Goal: Task Accomplishment & Management: Use online tool/utility

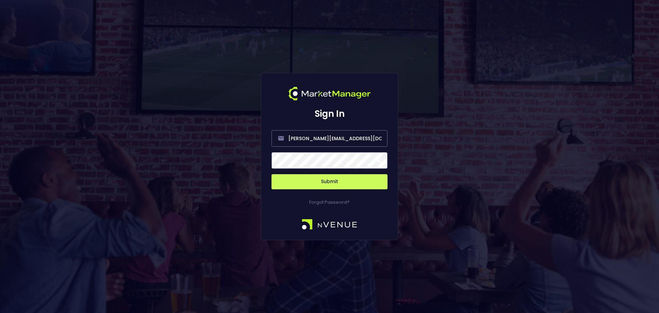
click at [359, 183] on button "Submit" at bounding box center [329, 181] width 116 height 15
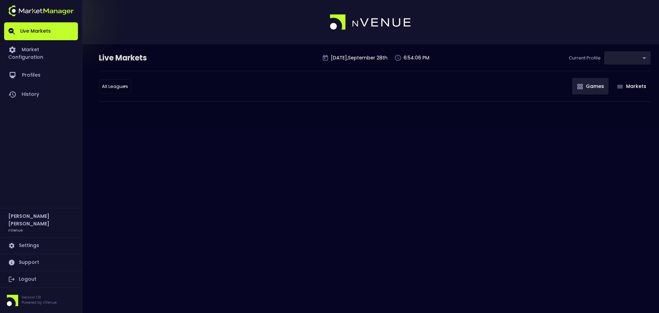
type input "0d810fa5-e353-4d9c-b11d-31f095cae871"
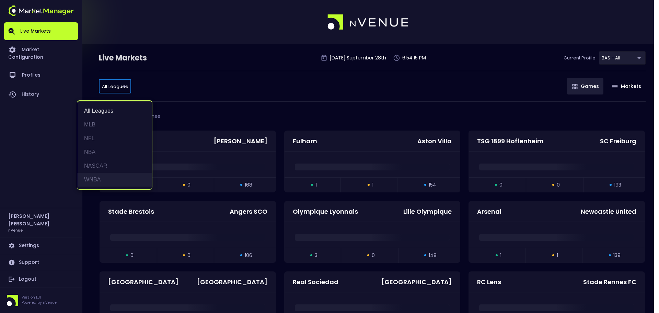
click at [106, 180] on li "WNBA" at bounding box center [114, 180] width 75 height 14
type input "WNBA"
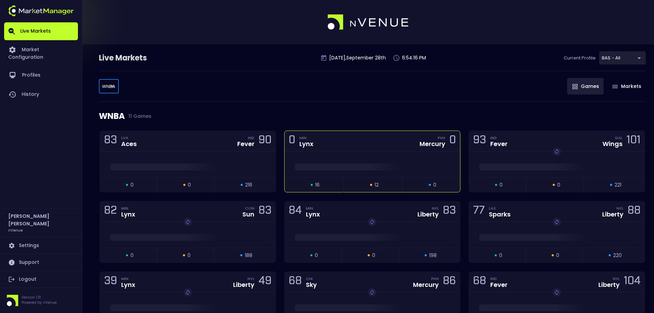
click at [352, 147] on div "0 MIN Lynx PHX Mercury 0" at bounding box center [373, 141] width 176 height 21
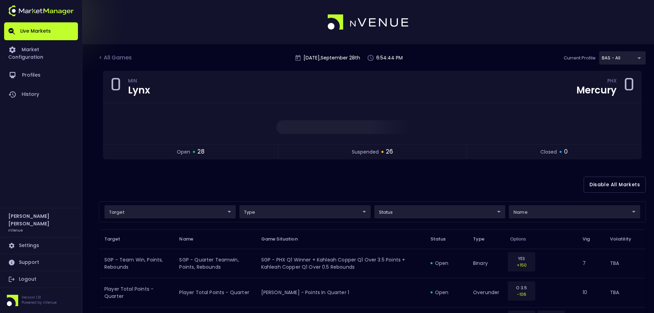
click at [516, 10] on div at bounding box center [327, 22] width 654 height 44
